Goal: Check status: Check status

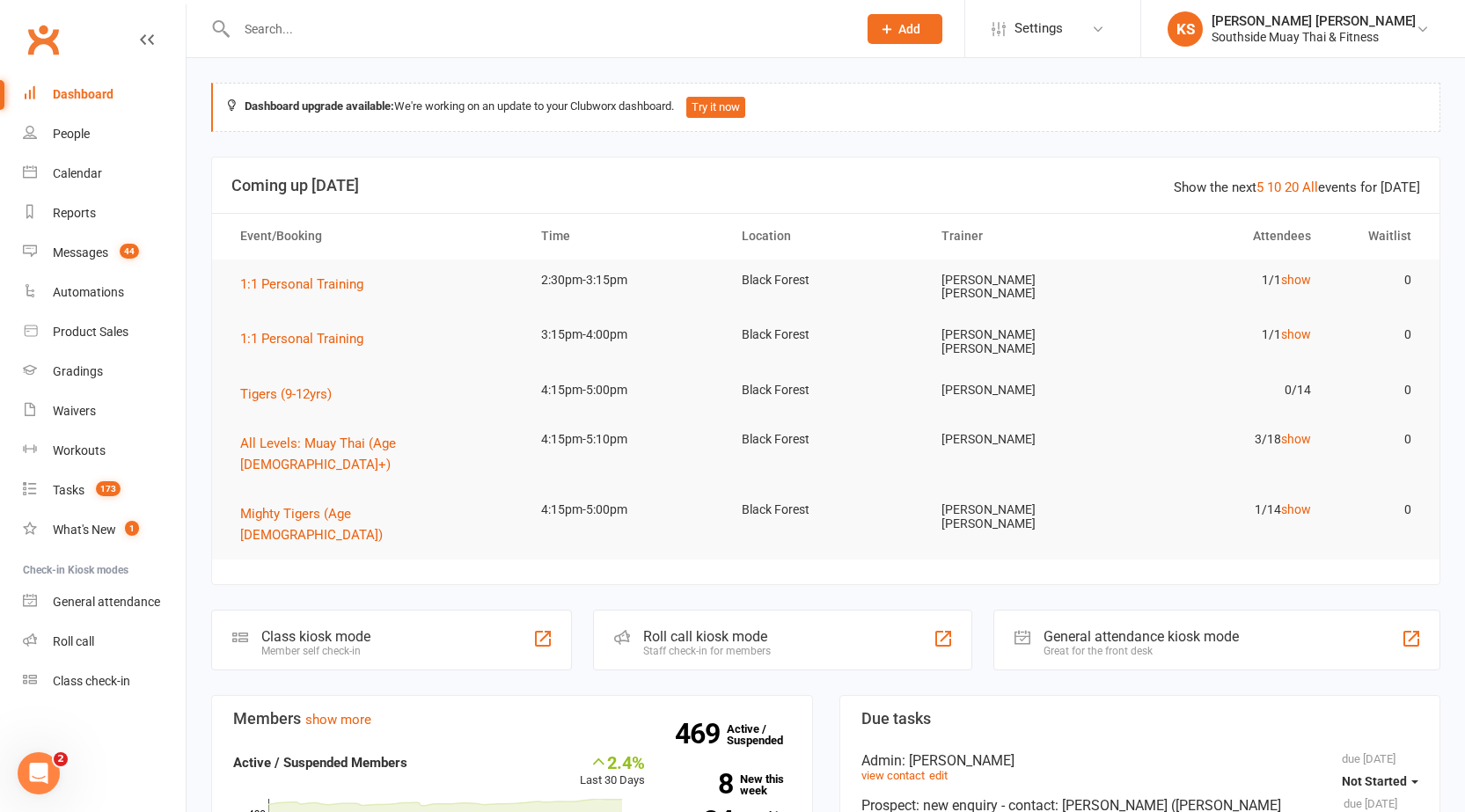
click at [1319, 180] on link "All" at bounding box center [1311, 188] width 16 height 16
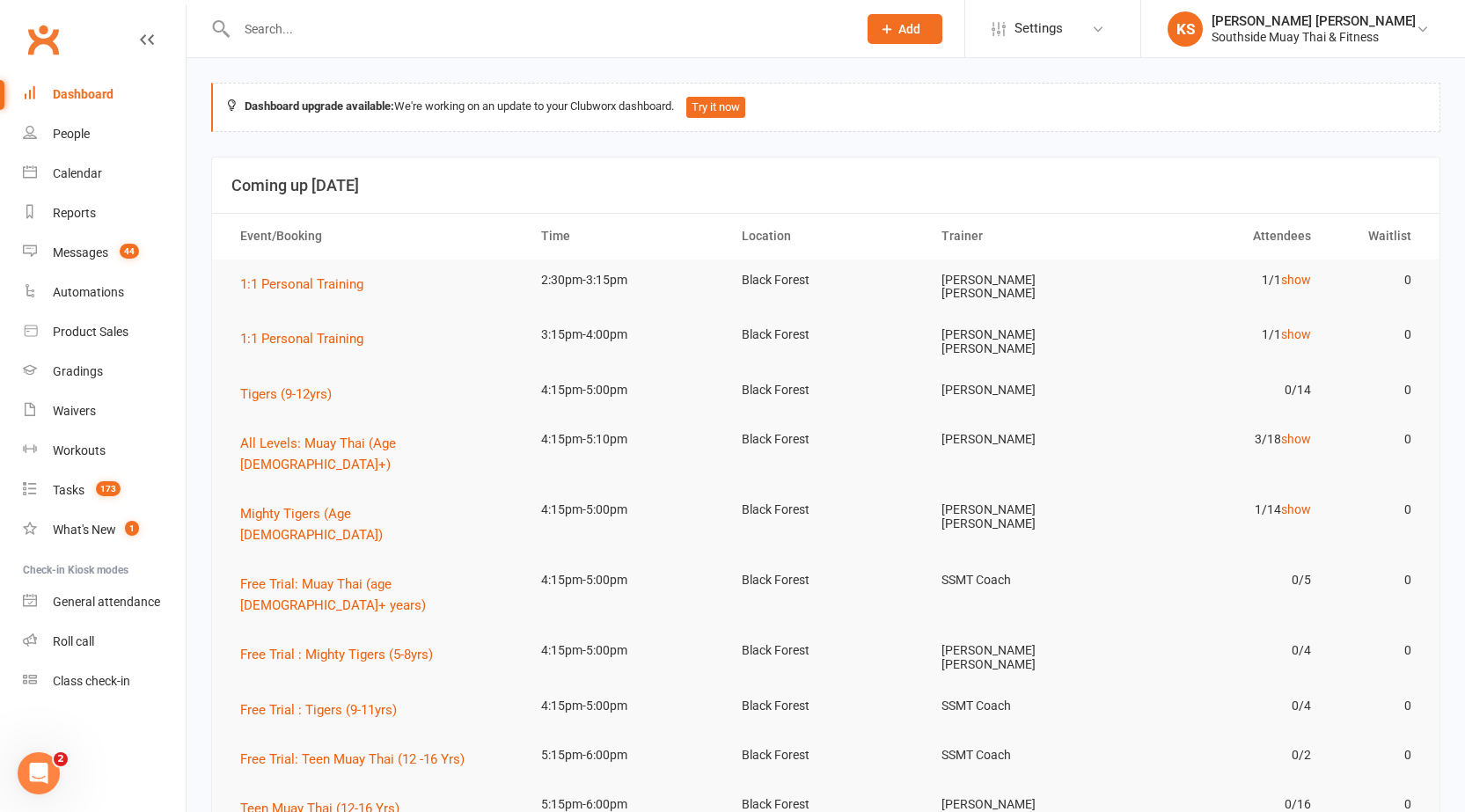
drag, startPoint x: 1294, startPoint y: 273, endPoint x: 1154, endPoint y: 319, distance: 147.4
click at [1294, 273] on link "show" at bounding box center [1296, 280] width 30 height 14
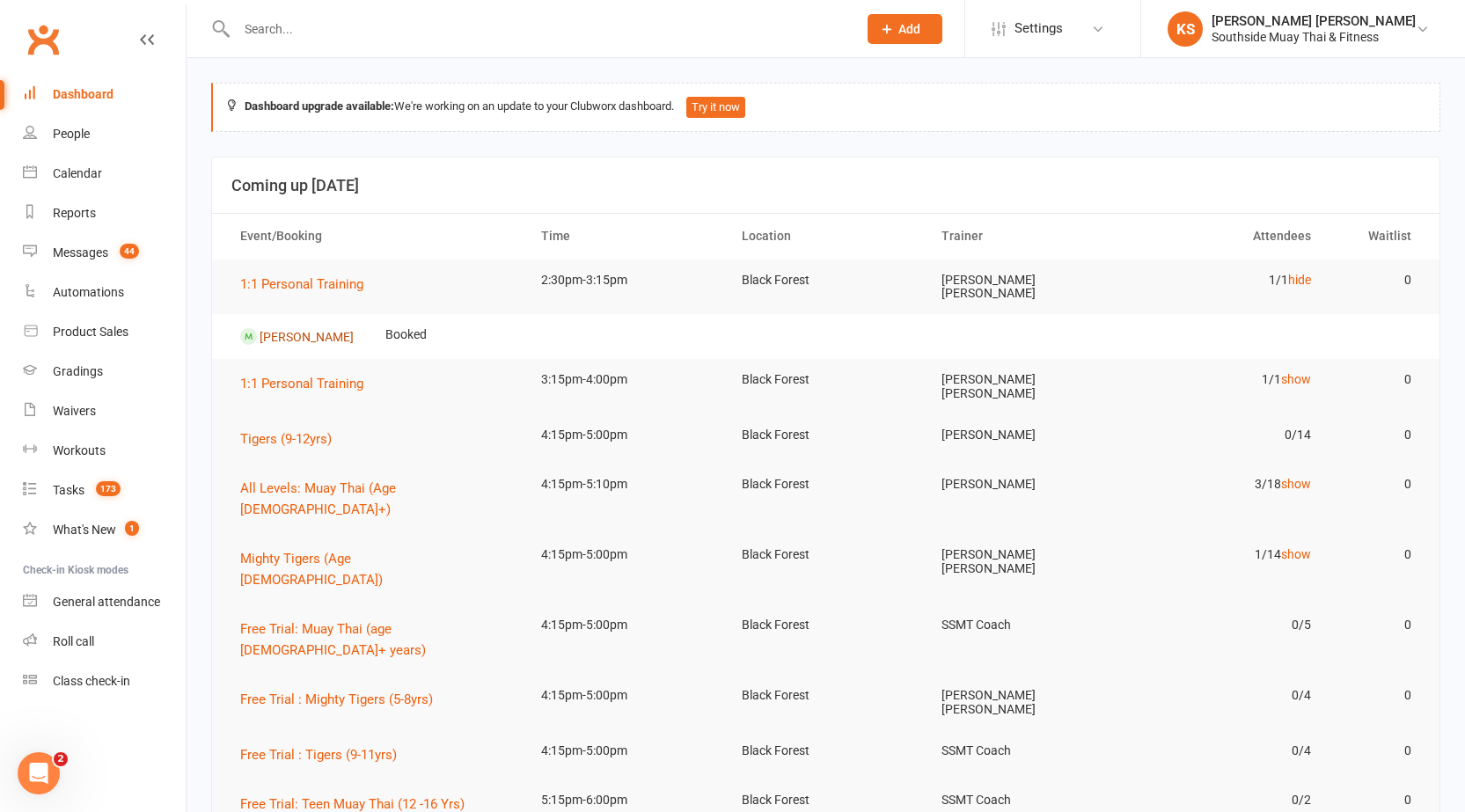
scroll to position [88, 0]
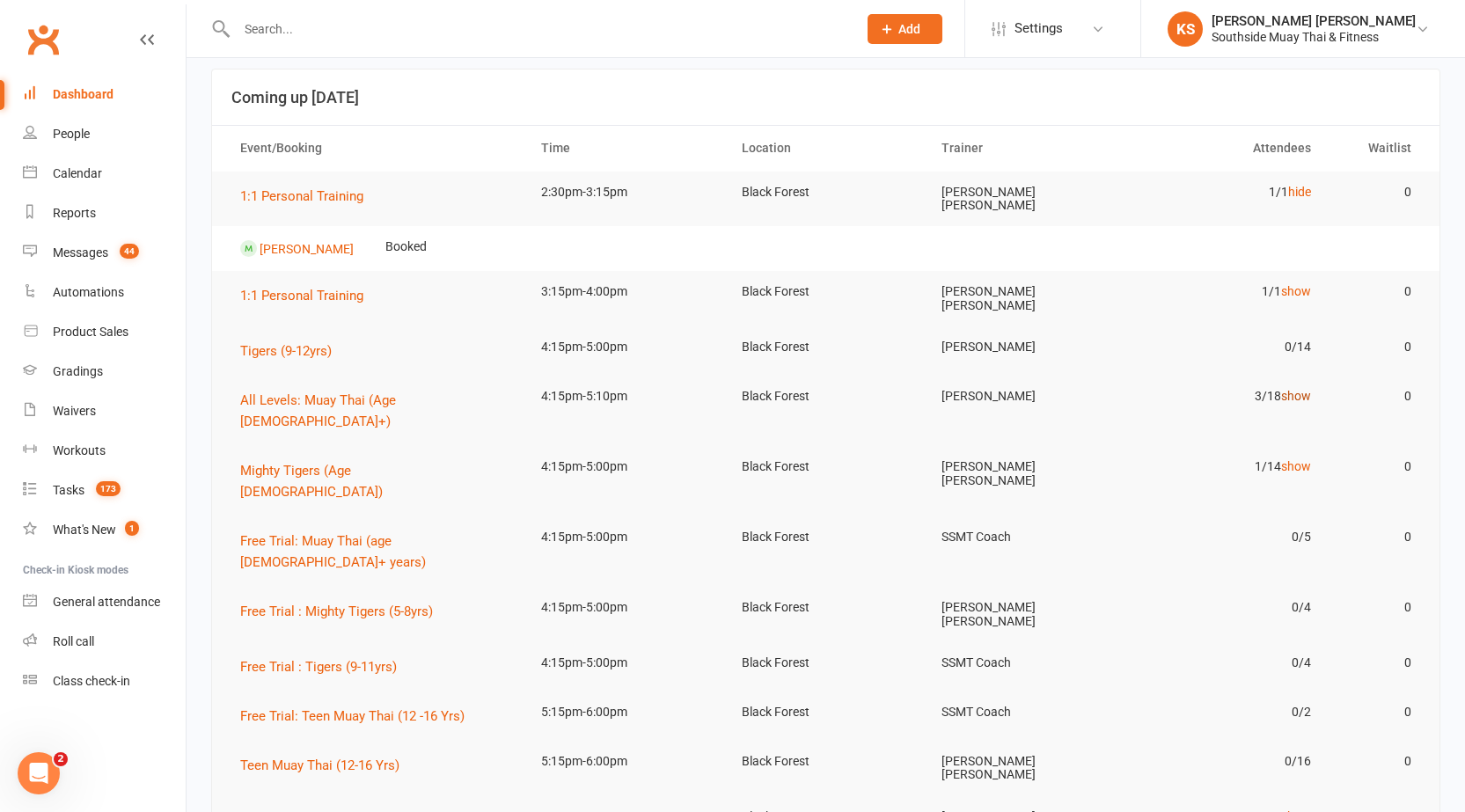
click at [1282, 389] on link "show" at bounding box center [1296, 396] width 30 height 14
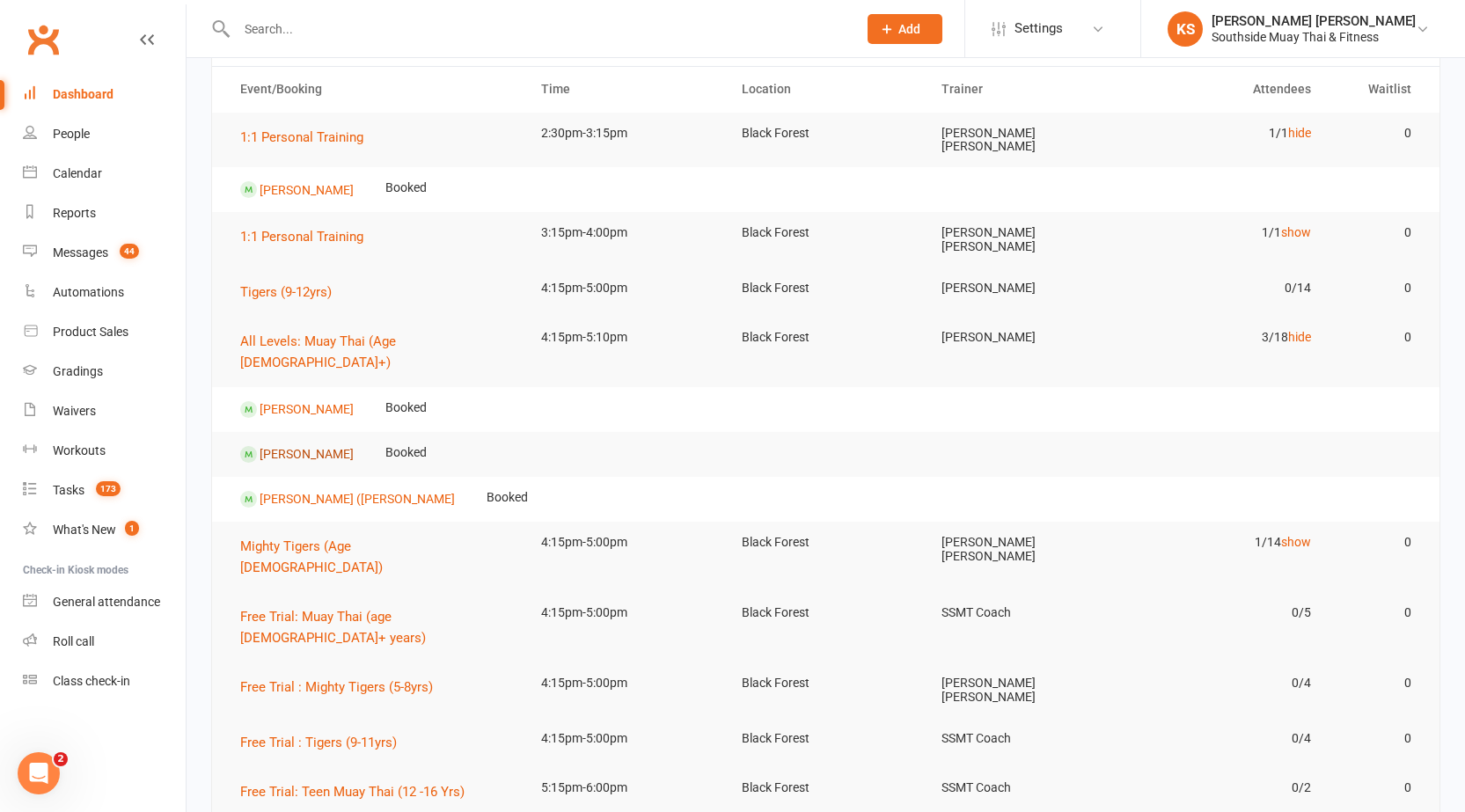
scroll to position [176, 0]
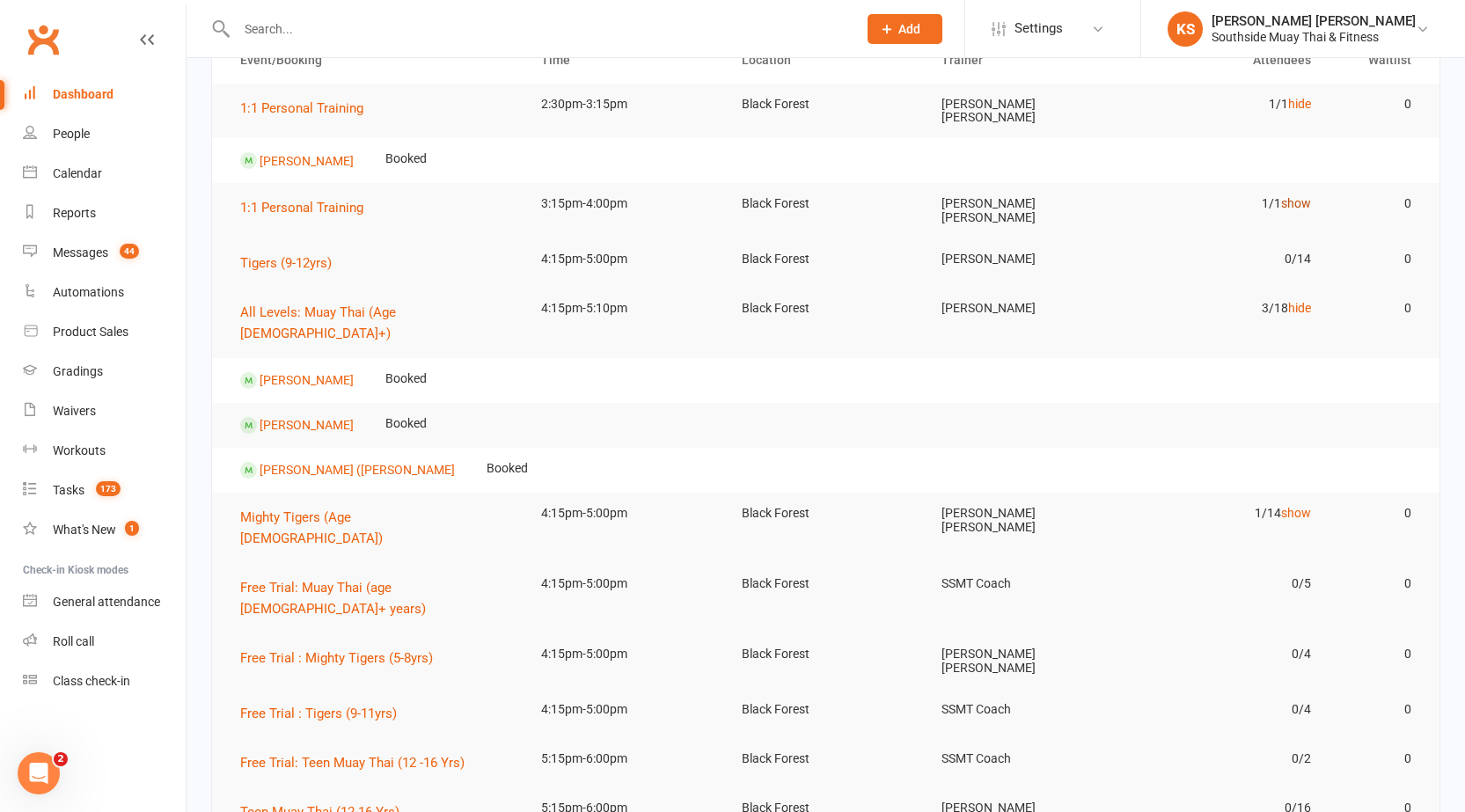
click at [1291, 203] on link "show" at bounding box center [1296, 203] width 30 height 14
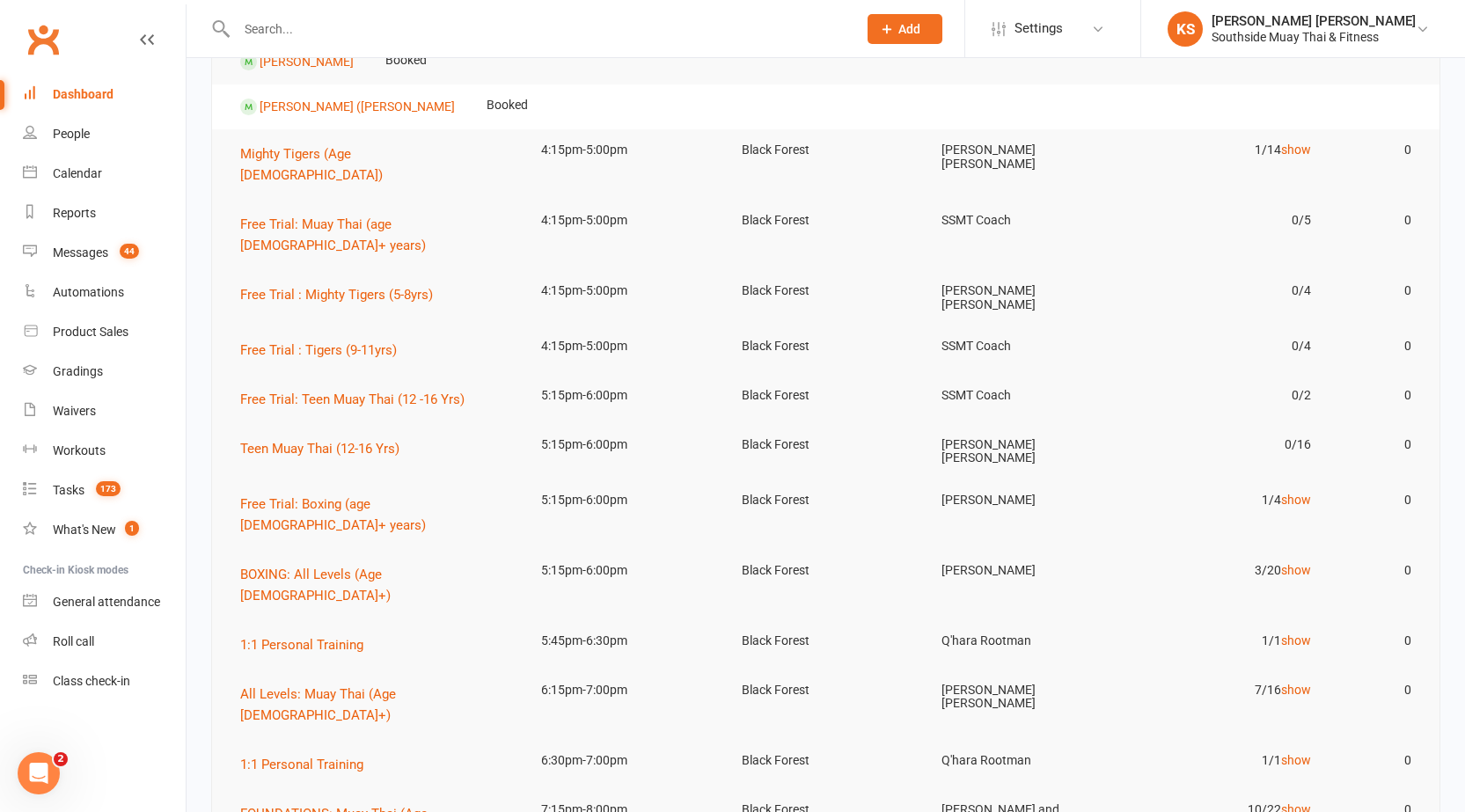
scroll to position [616, 0]
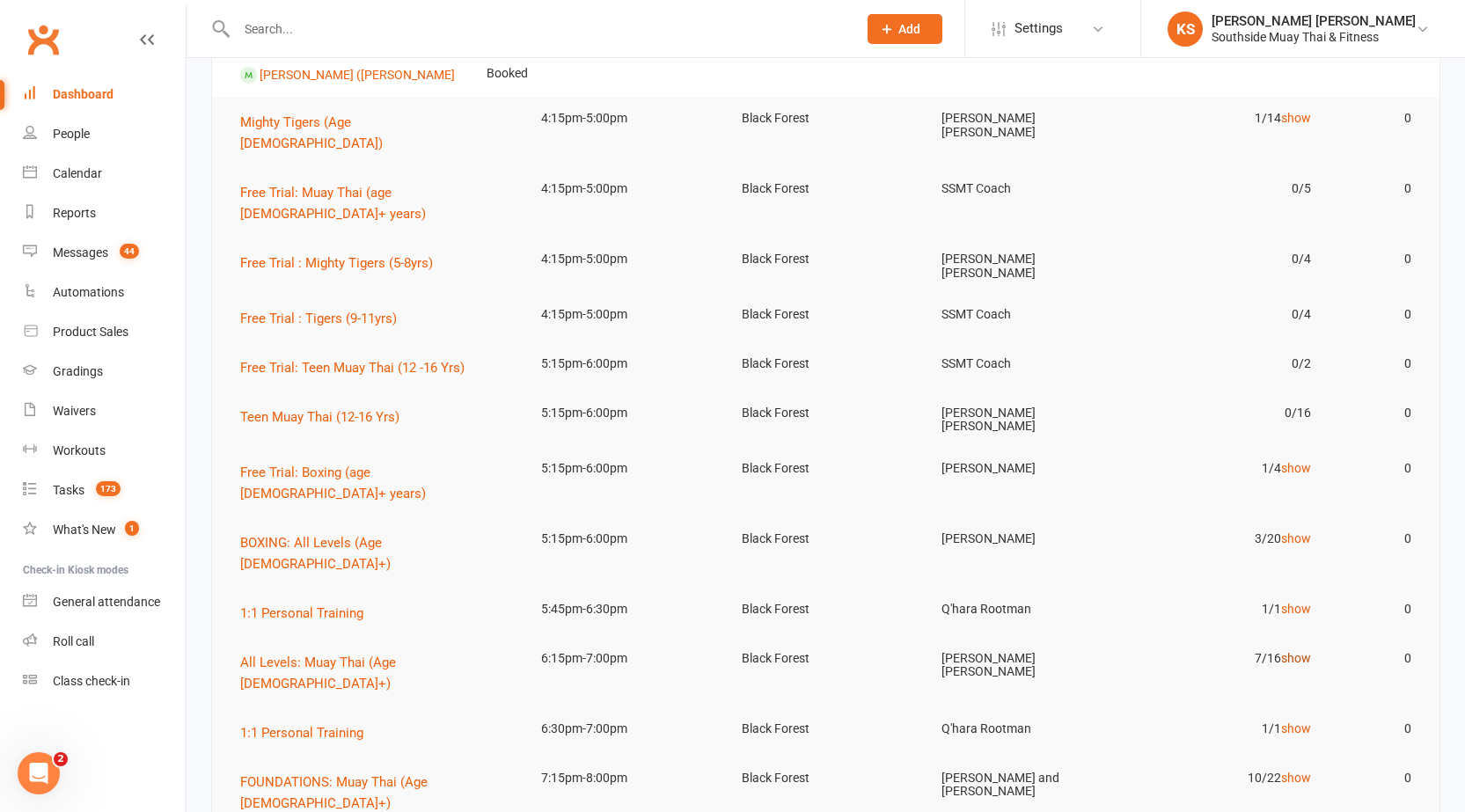
click at [1292, 651] on link "show" at bounding box center [1296, 658] width 30 height 14
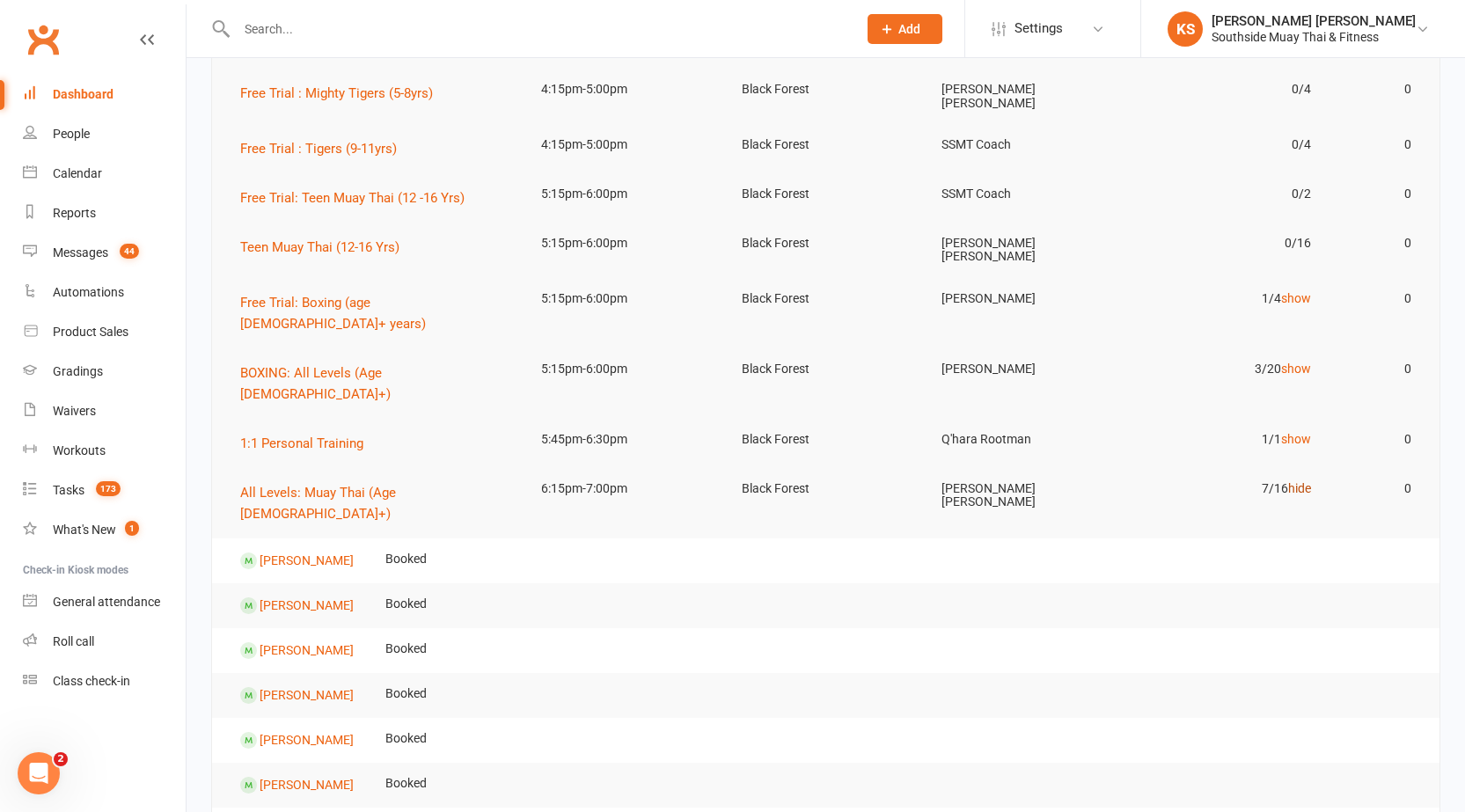
scroll to position [792, 0]
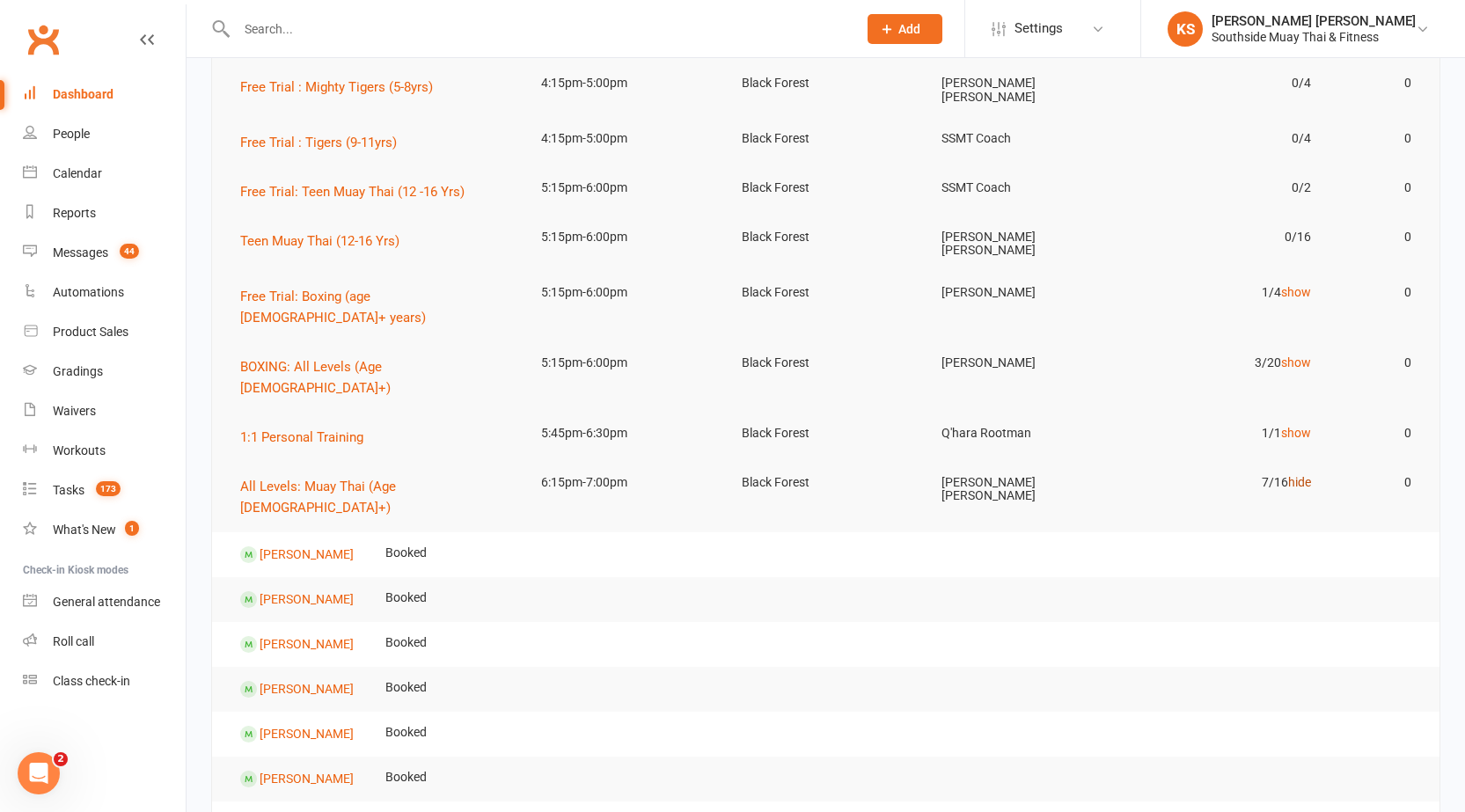
click at [1303, 475] on link "hide" at bounding box center [1299, 482] width 23 height 14
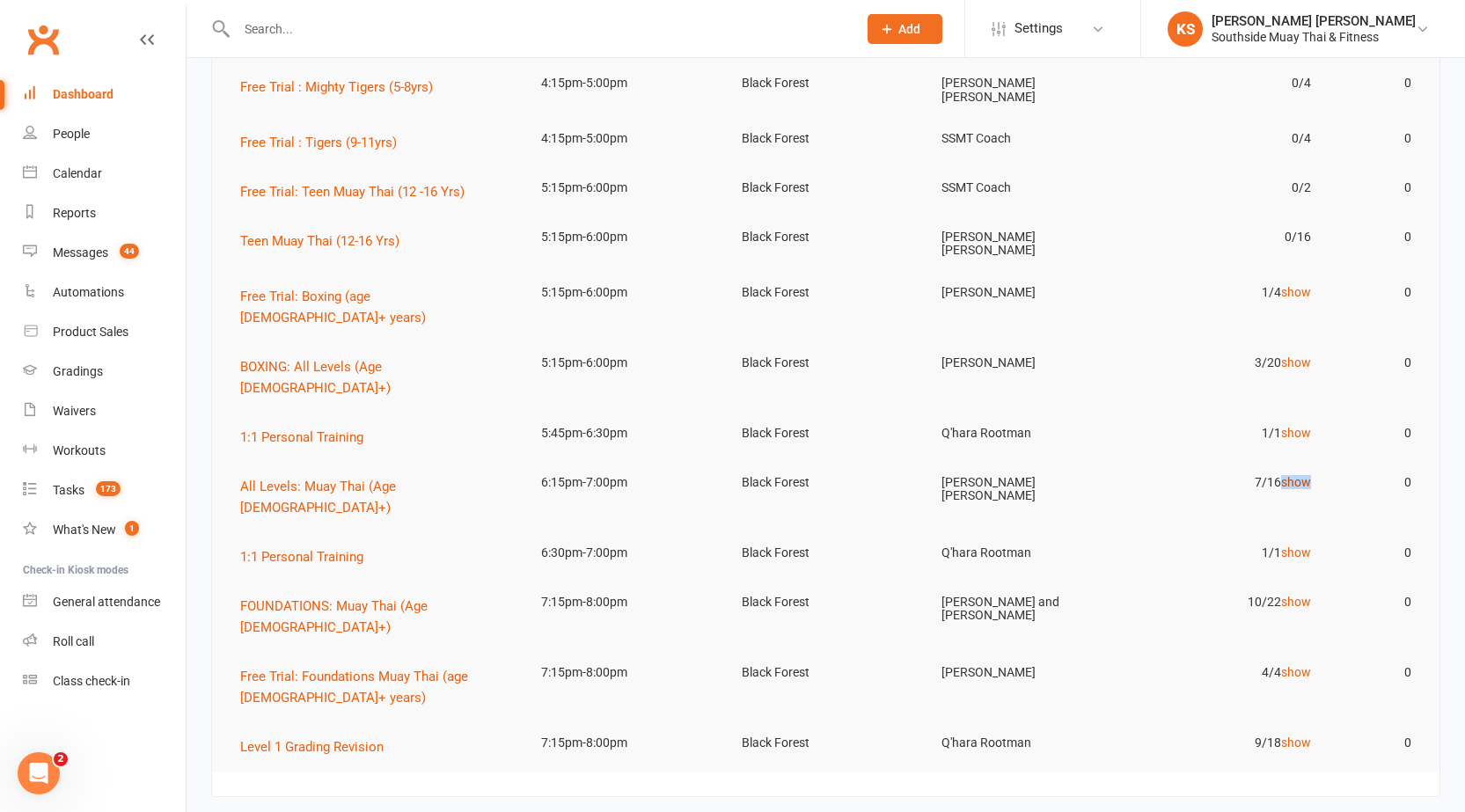
click at [1303, 475] on link "show" at bounding box center [1296, 482] width 30 height 14
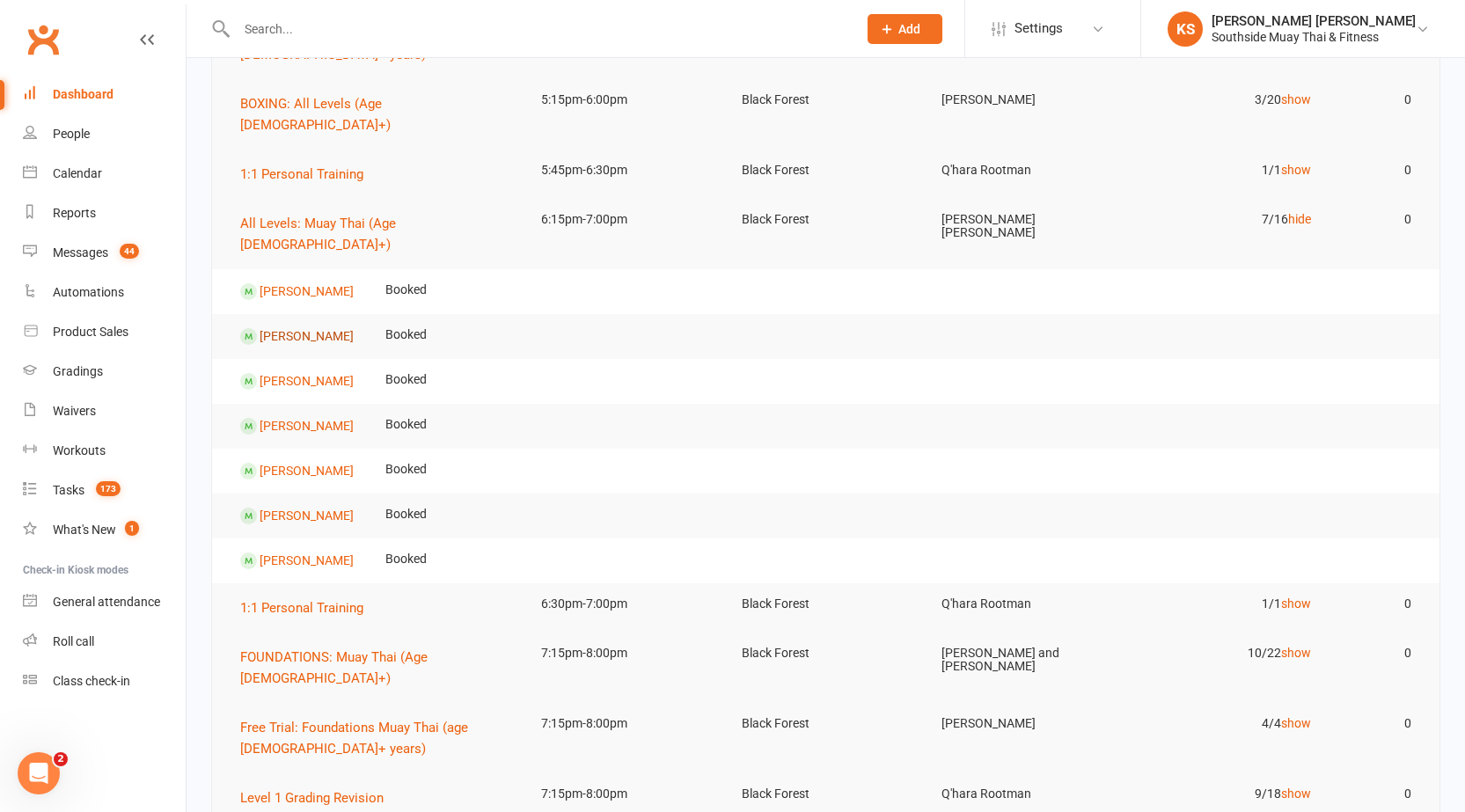
scroll to position [1056, 0]
click at [1304, 786] on link "show" at bounding box center [1296, 793] width 30 height 14
click at [1293, 715] on link "show" at bounding box center [1296, 722] width 30 height 14
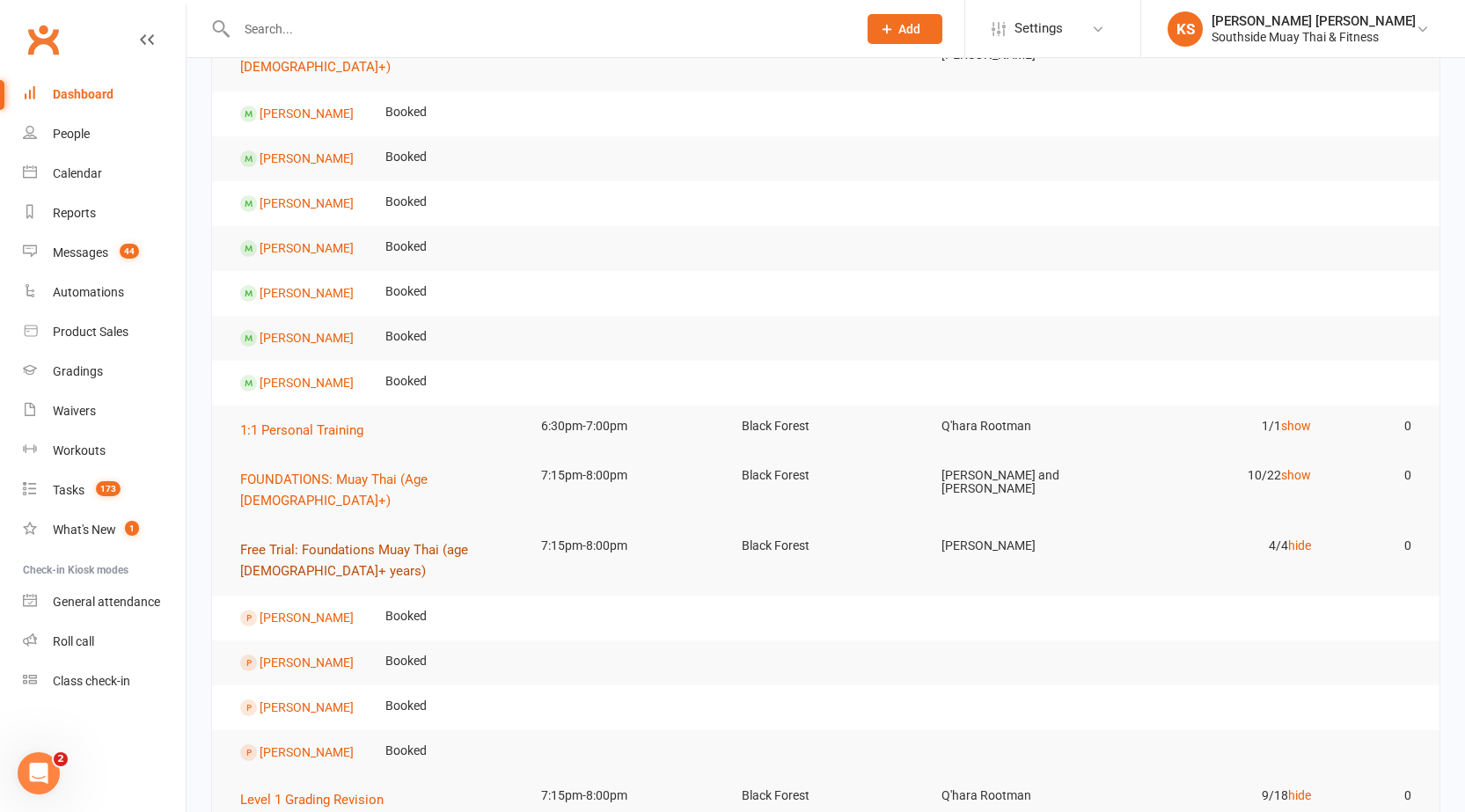
scroll to position [1232, 0]
click at [1300, 420] on link "show" at bounding box center [1296, 427] width 30 height 14
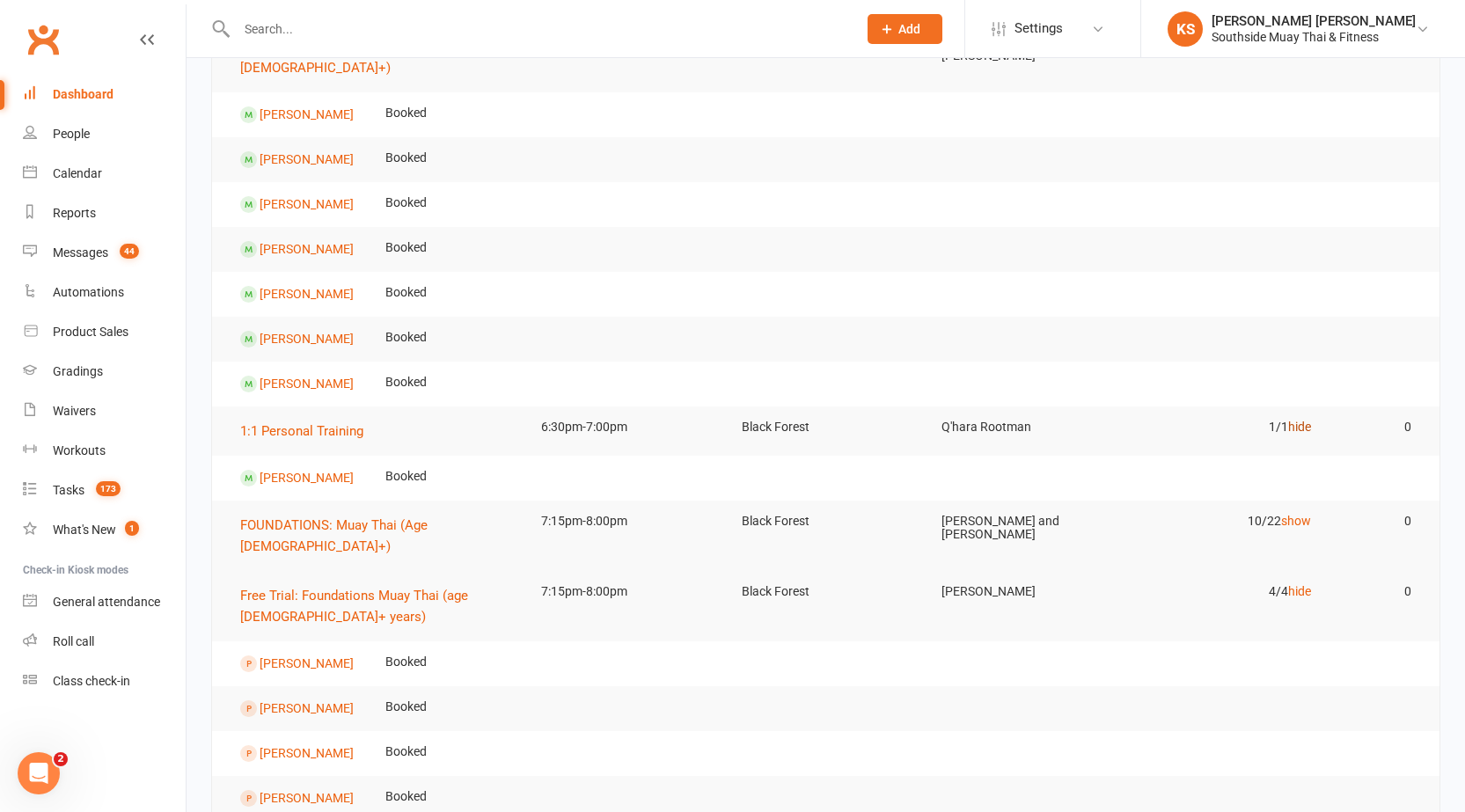
click at [1300, 420] on link "hide" at bounding box center [1299, 427] width 23 height 14
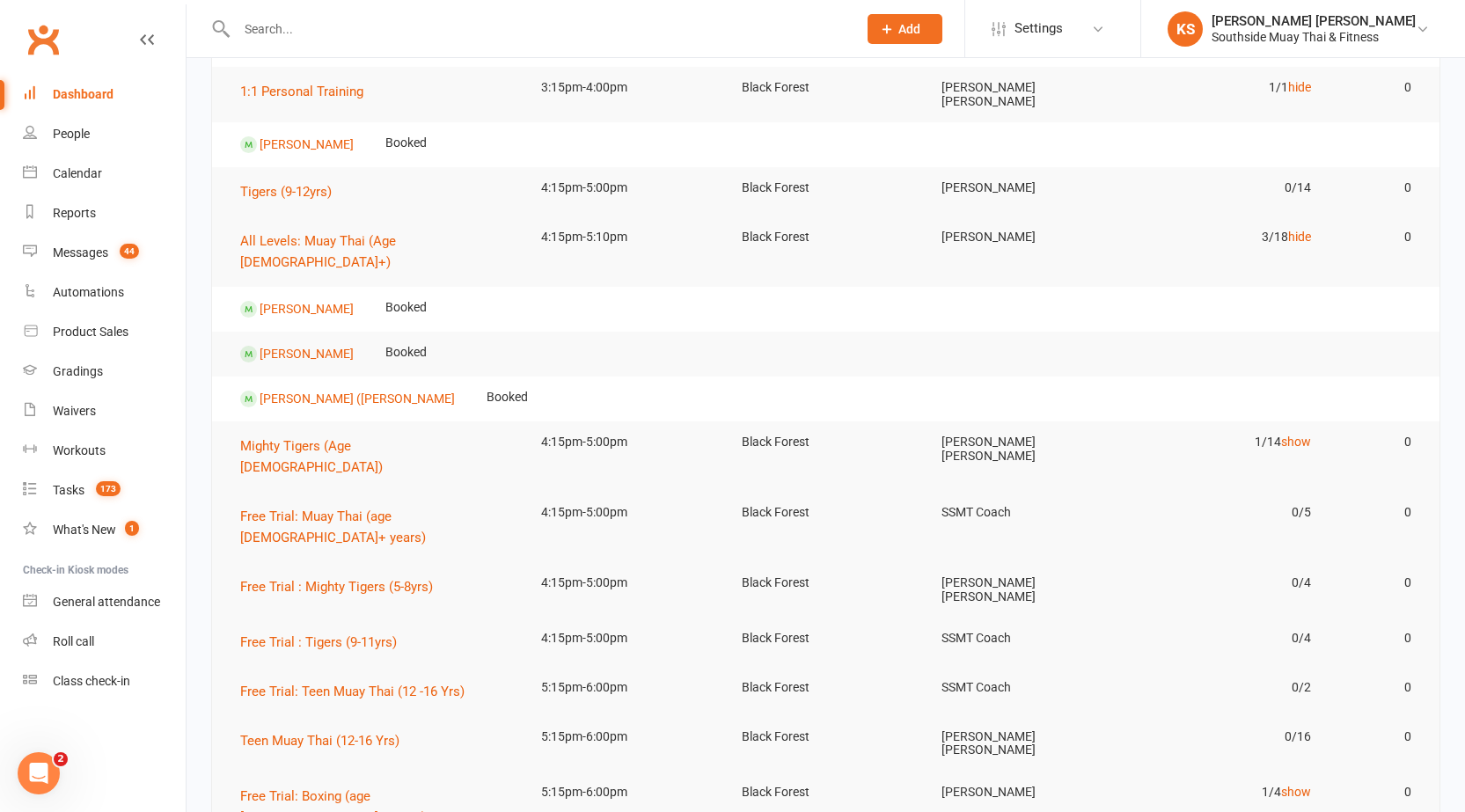
scroll to position [440, 0]
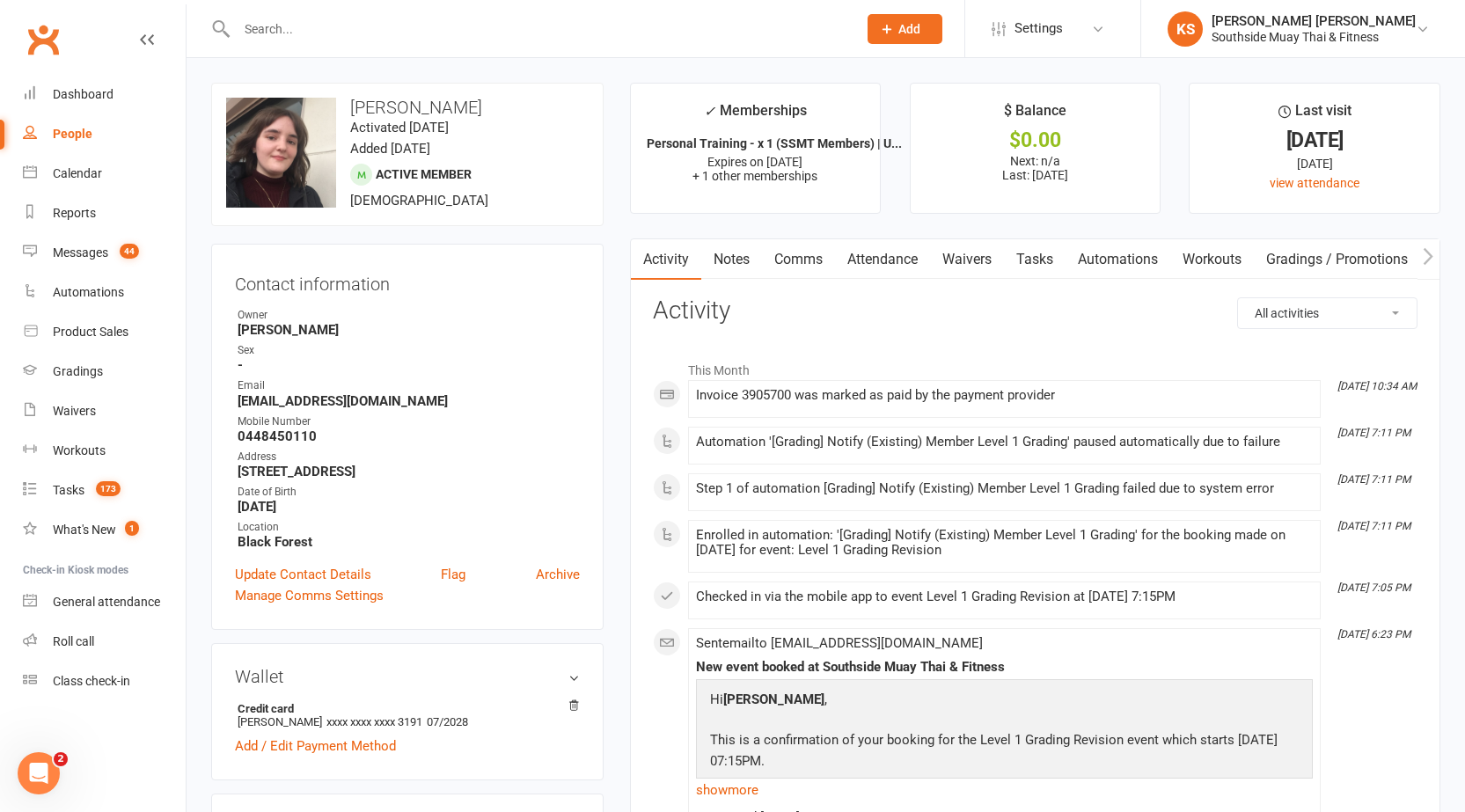
click at [735, 276] on link "Notes" at bounding box center [731, 259] width 60 height 41
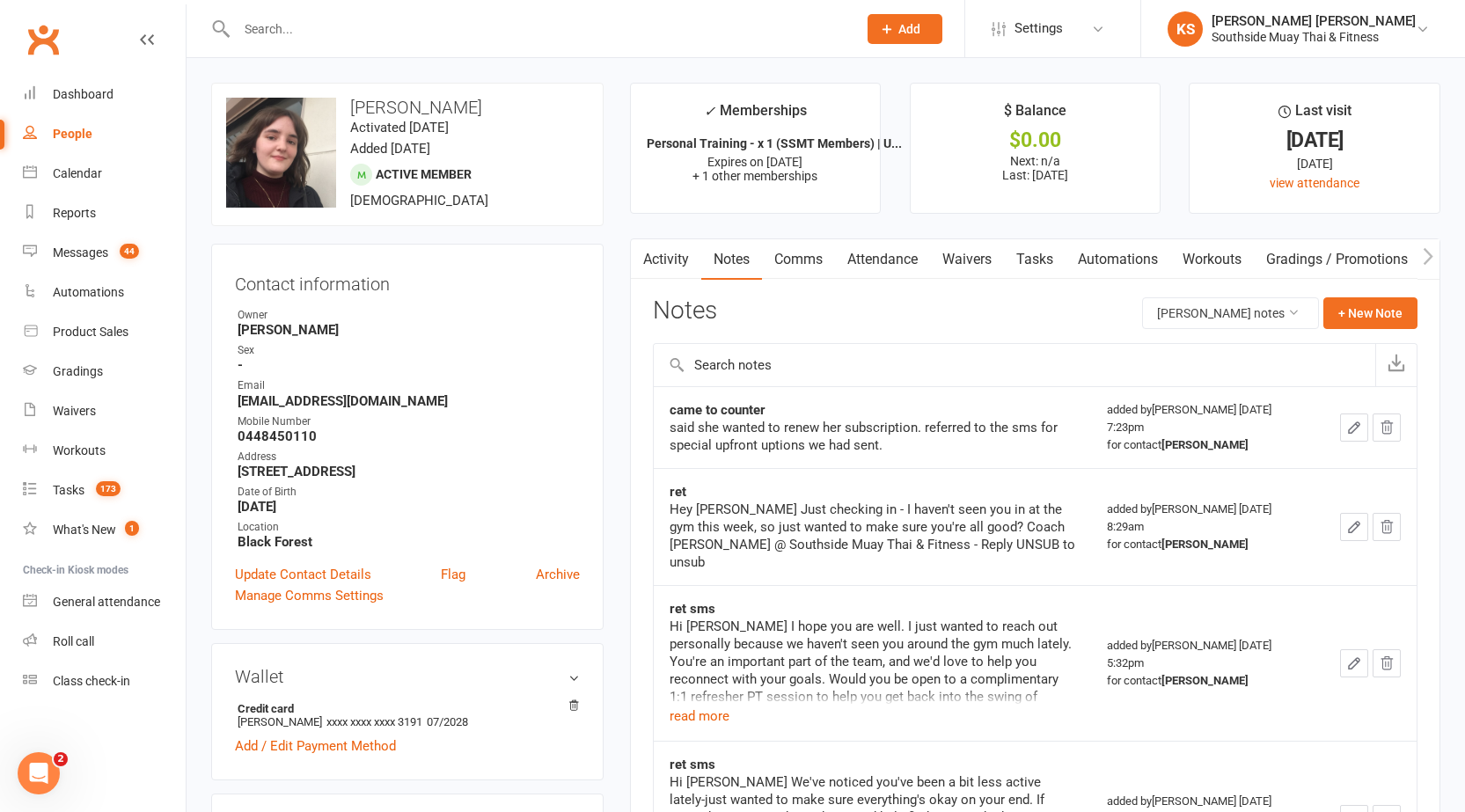
click at [38, 42] on link "Clubworx" at bounding box center [42, 40] width 44 height 44
